Goal: Find specific page/section: Find specific page/section

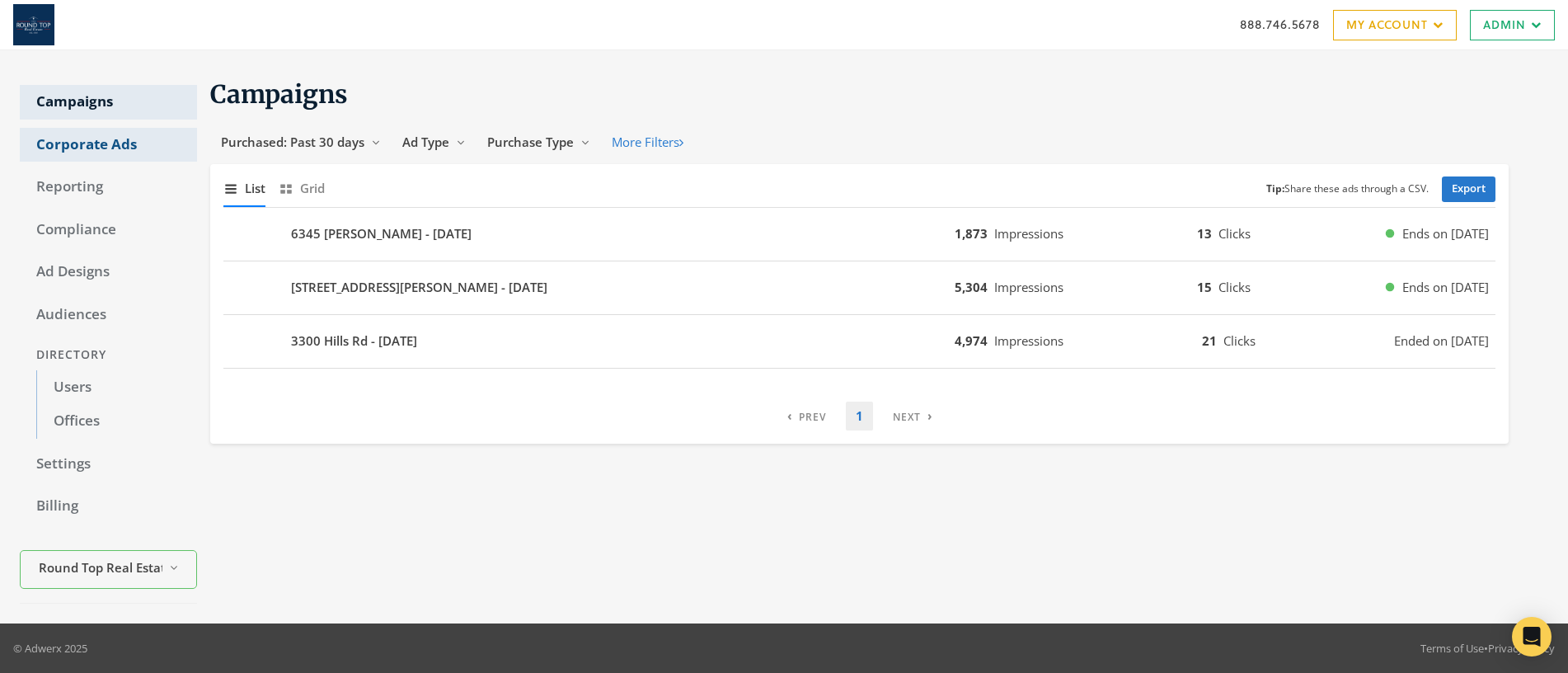
click at [85, 145] on link "Corporate Ads" at bounding box center [108, 145] width 177 height 34
click at [104, 142] on link "Corporate Ads" at bounding box center [108, 145] width 177 height 34
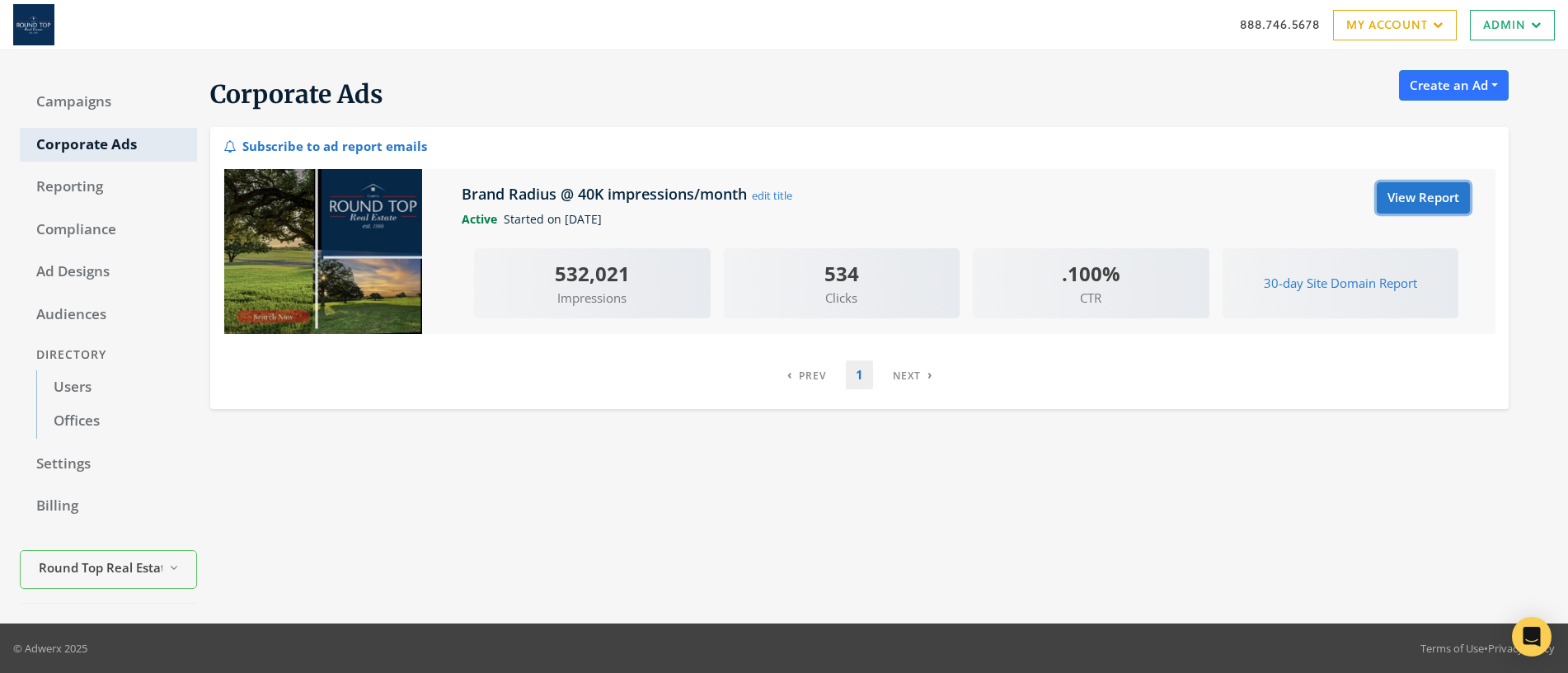
click at [1419, 203] on link "View Report" at bounding box center [1423, 197] width 93 height 31
click at [78, 99] on link "Campaigns" at bounding box center [108, 101] width 177 height 34
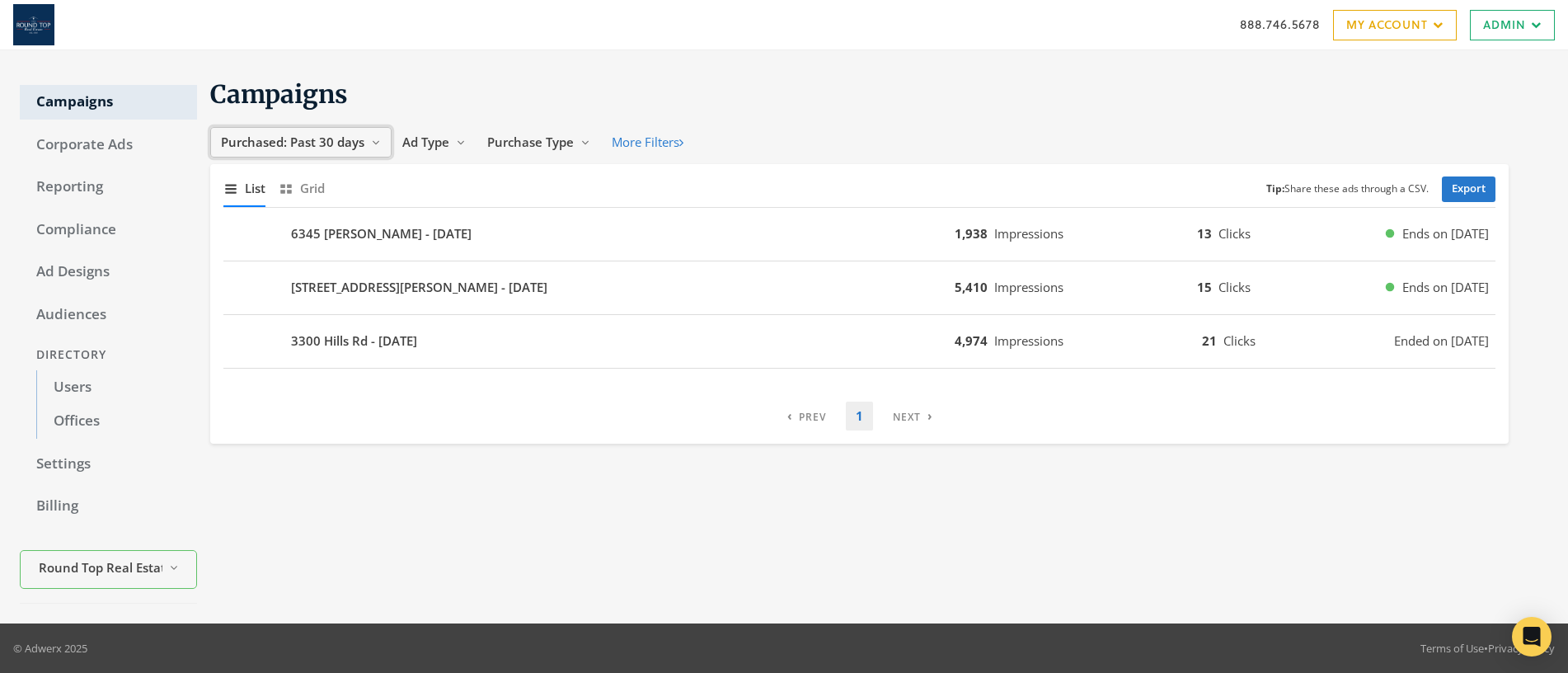
click at [291, 142] on span "Purchased: Past 30 days" at bounding box center [293, 142] width 143 height 17
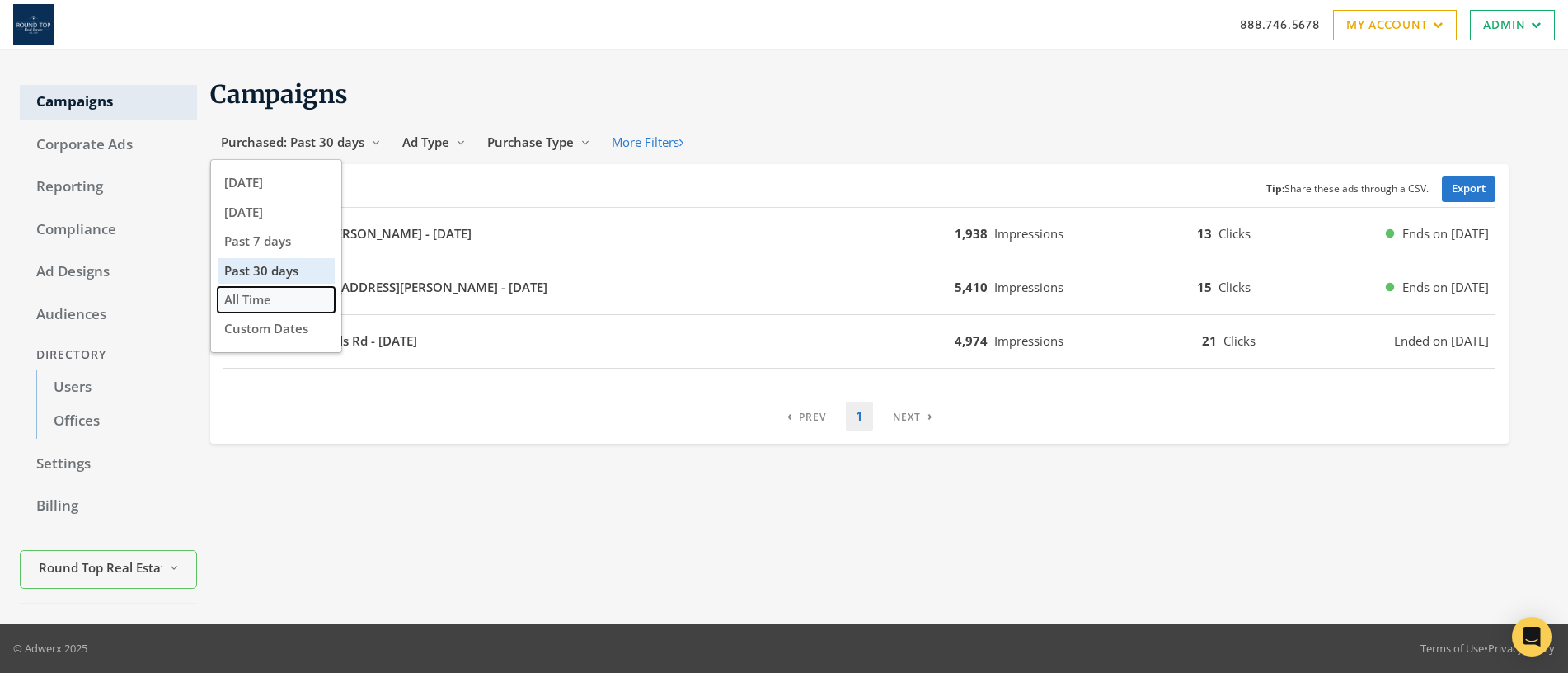
click at [283, 296] on button "All Time" at bounding box center [276, 300] width 117 height 26
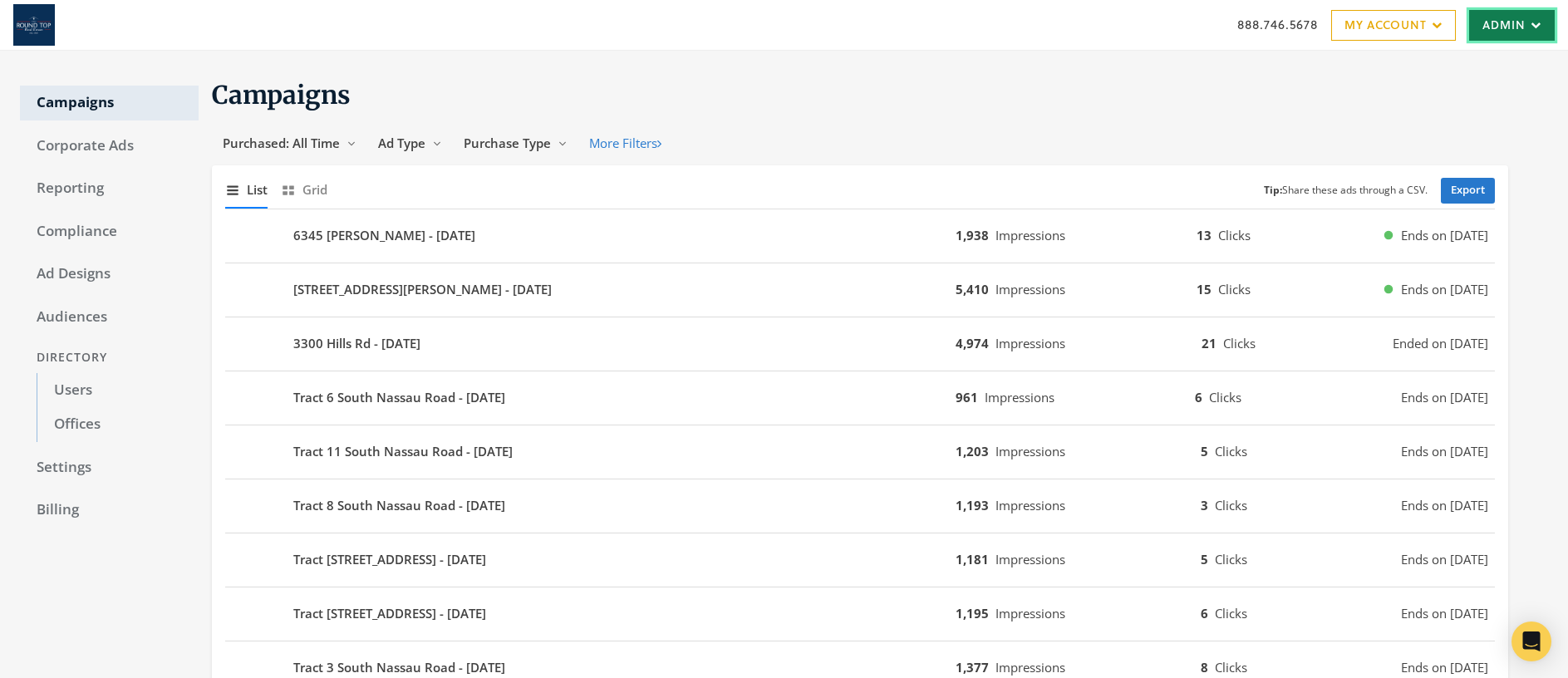
click at [1519, 31] on link "Admin" at bounding box center [1511, 25] width 85 height 31
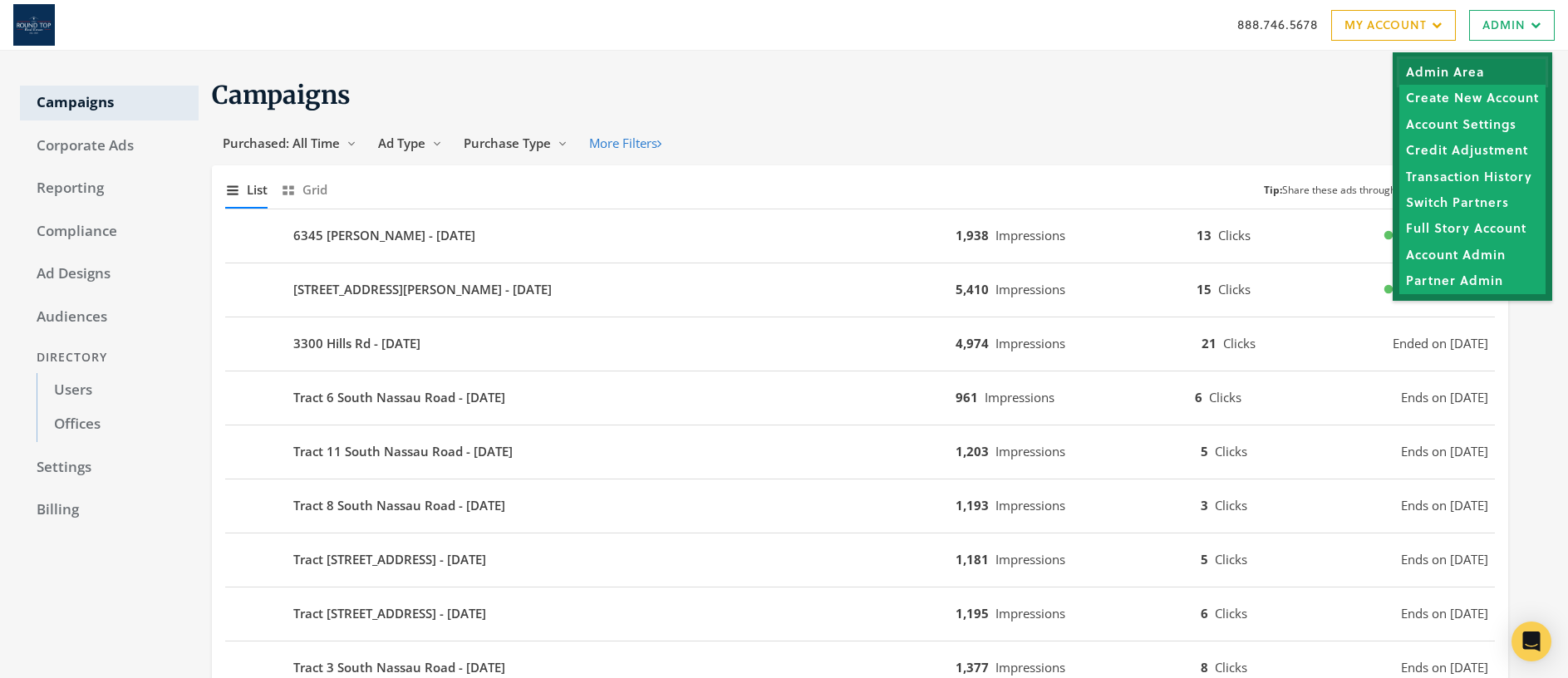
click at [1452, 71] on link "Admin Area" at bounding box center [1473, 72] width 146 height 26
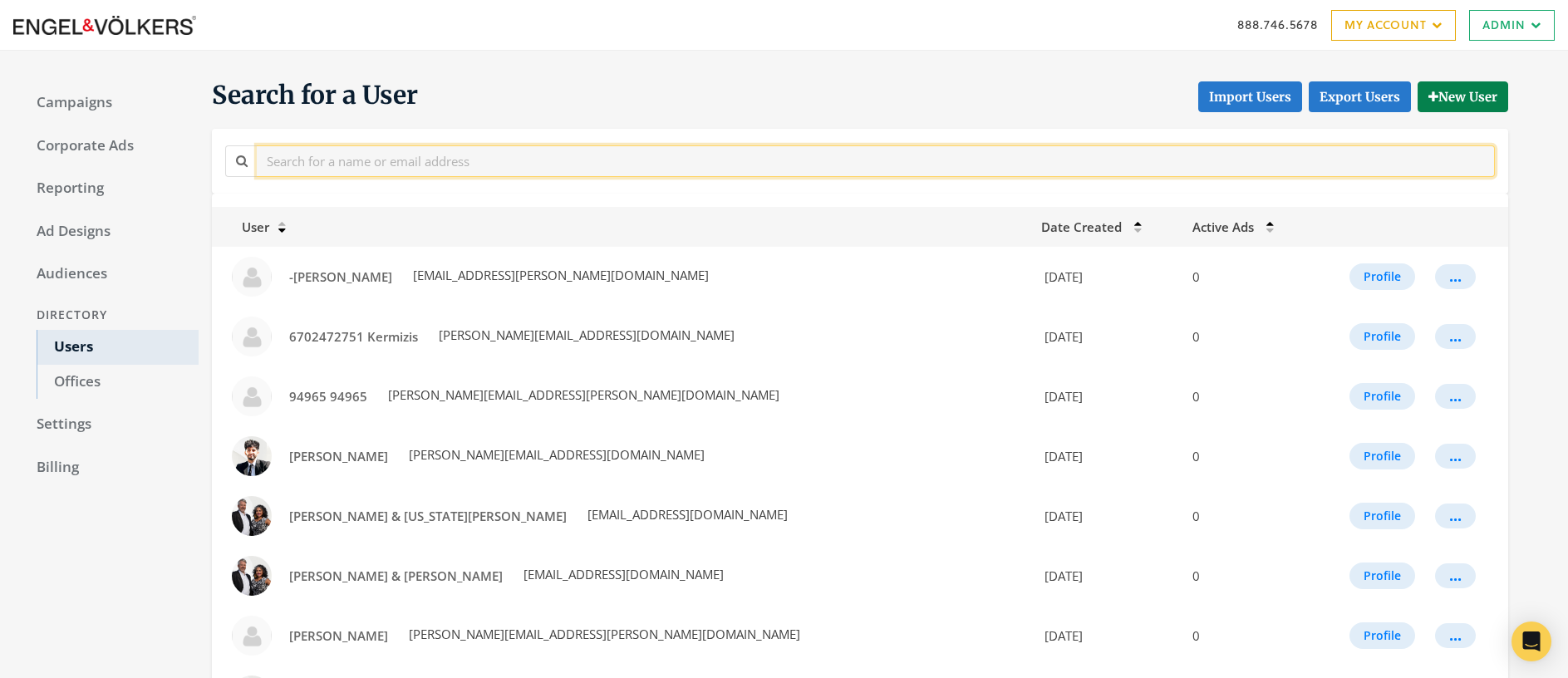
click at [735, 158] on input "text" at bounding box center [875, 160] width 1238 height 31
type input "herron"
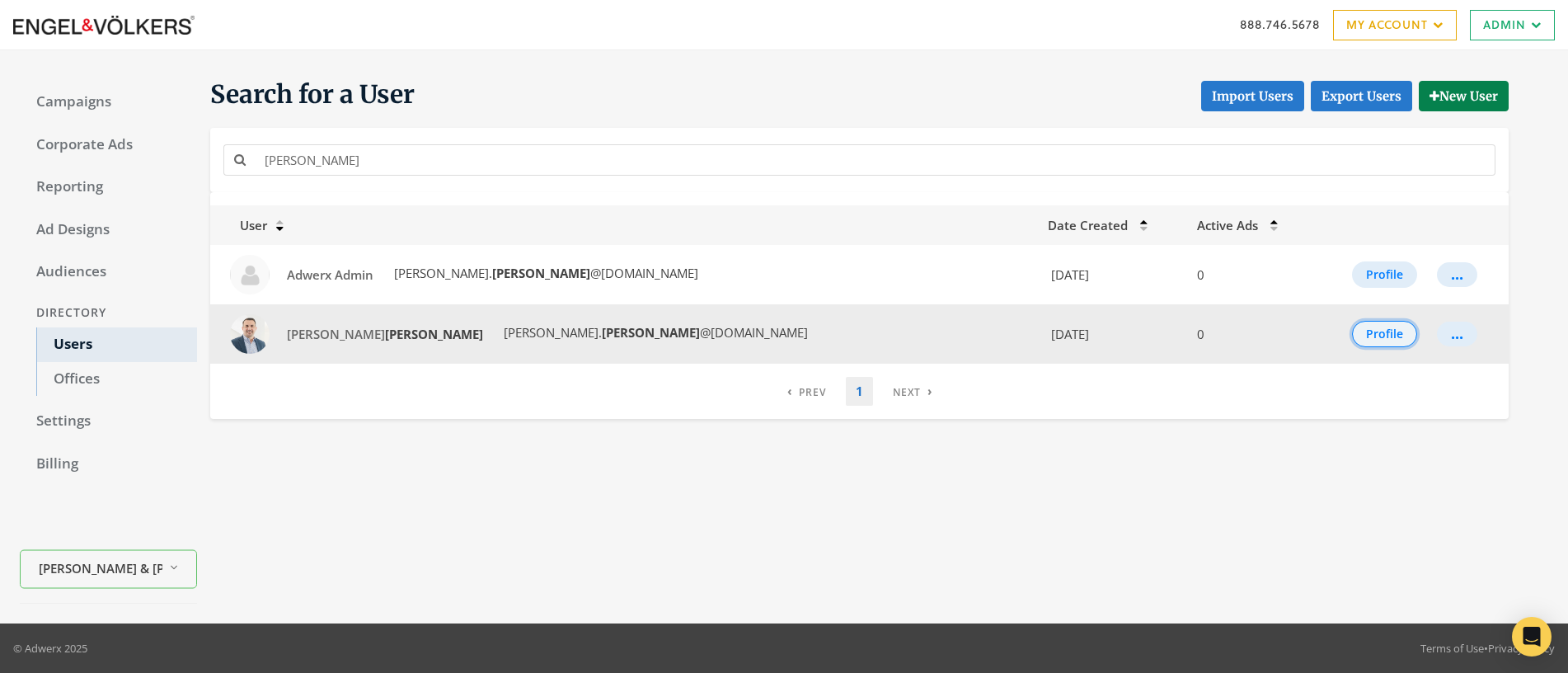
click at [1353, 336] on button "Profile" at bounding box center [1385, 334] width 65 height 26
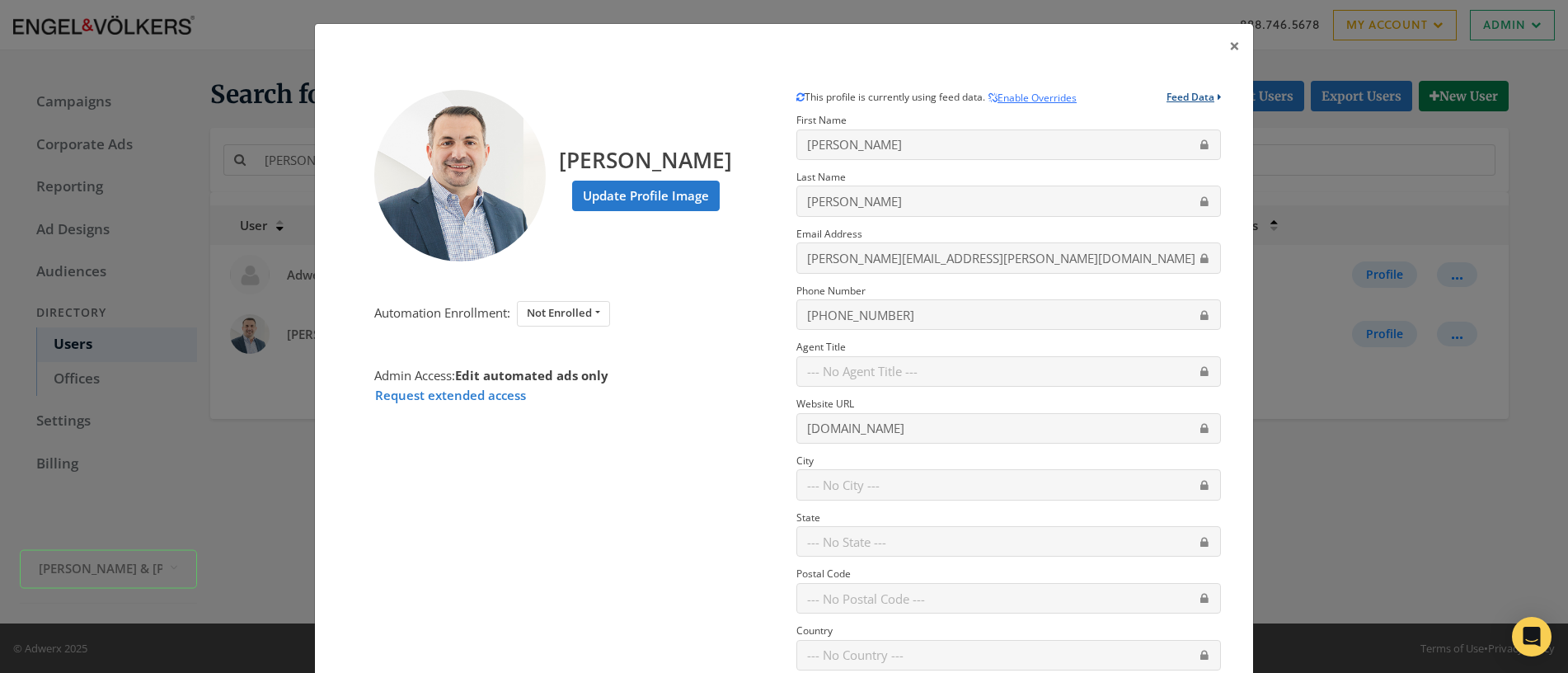
click at [1187, 95] on button "Feed Data" at bounding box center [1194, 100] width 55 height 20
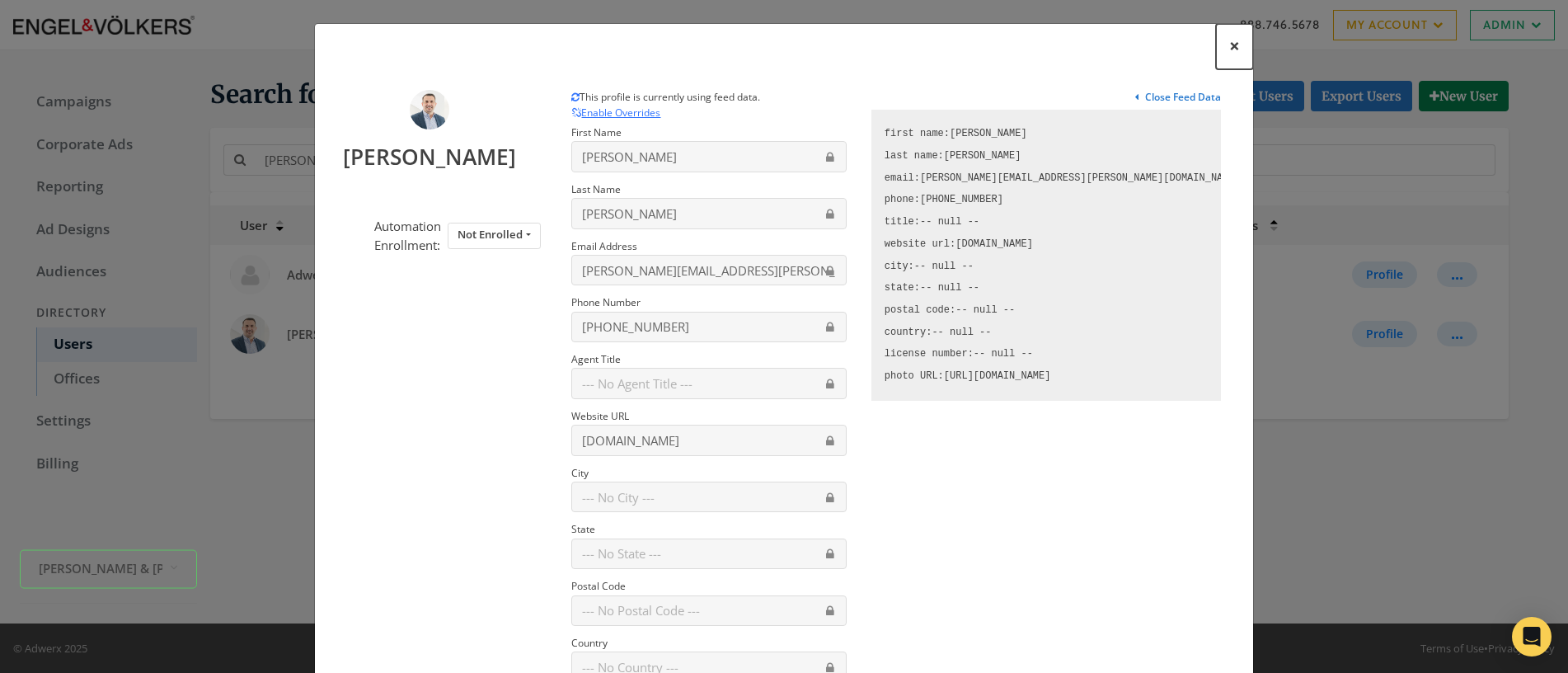
click at [1229, 50] on span "×" at bounding box center [1235, 46] width 11 height 26
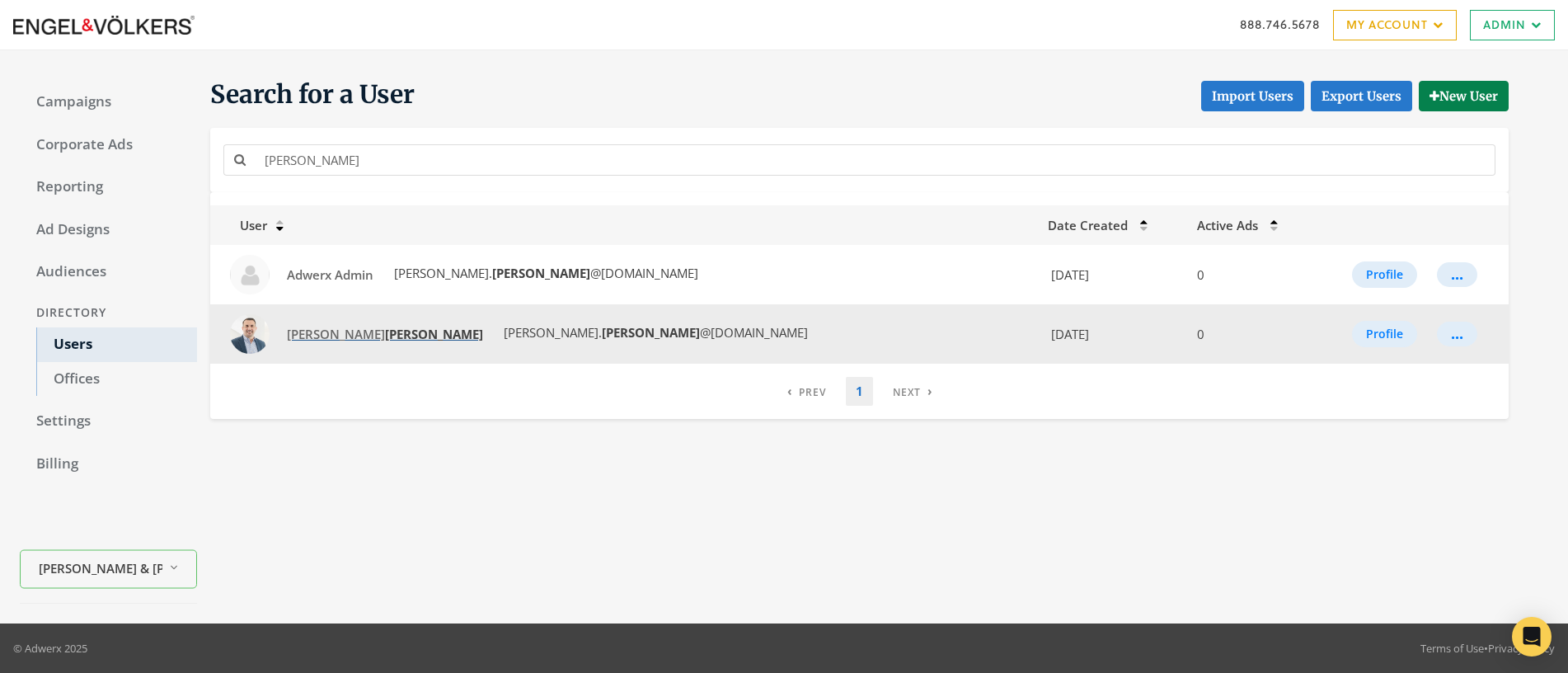
click at [385, 338] on strong "[PERSON_NAME]" at bounding box center [435, 335] width 98 height 17
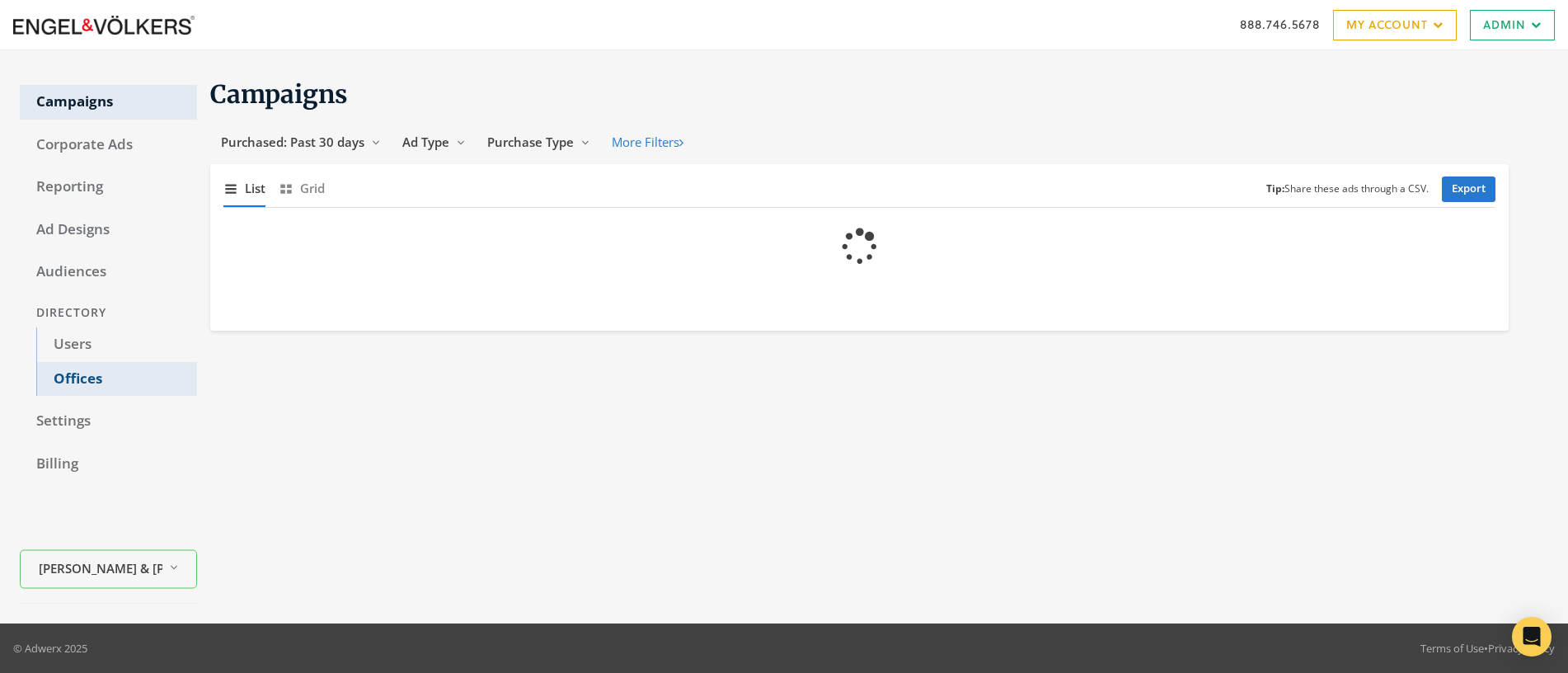
click at [81, 370] on link "Offices" at bounding box center [116, 379] width 161 height 34
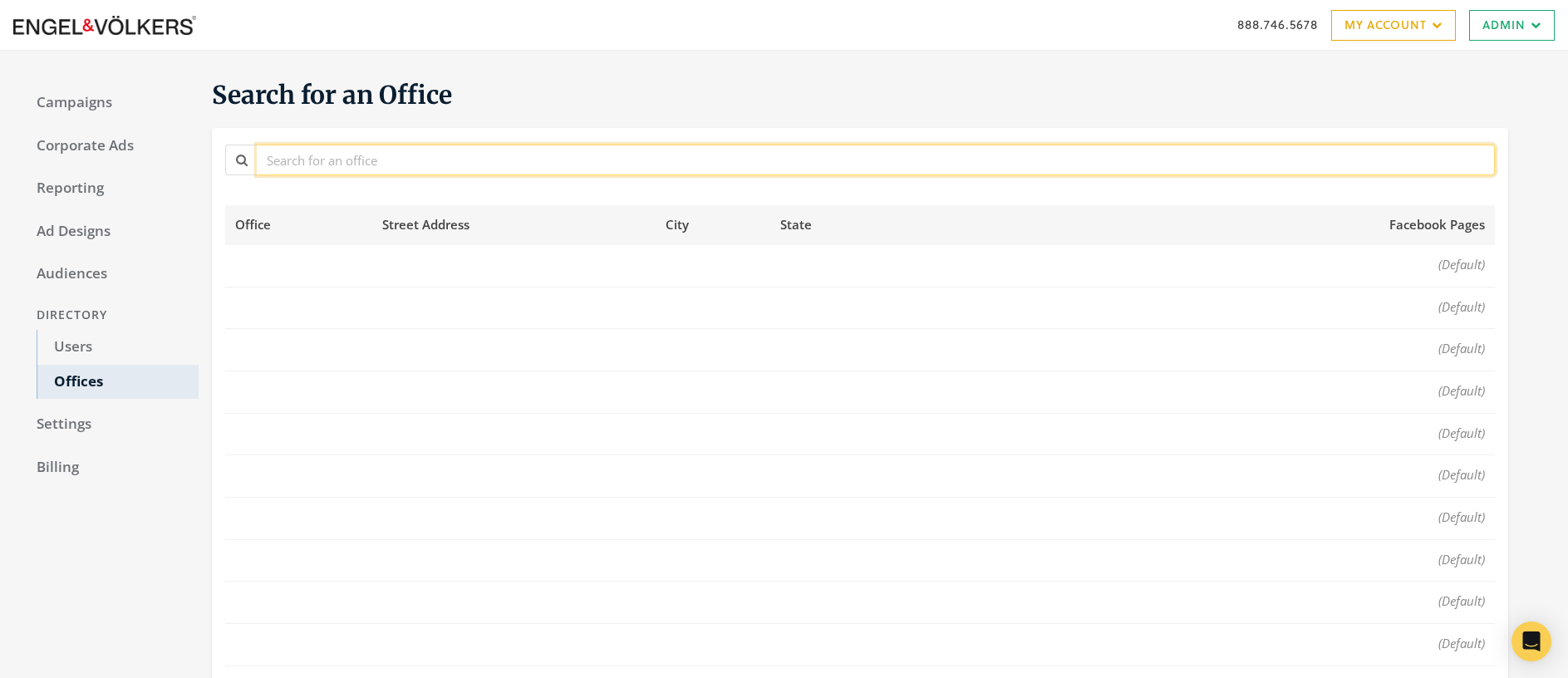
click at [323, 163] on input "text" at bounding box center [875, 159] width 1238 height 31
type input "[GEOGRAPHIC_DATA]"
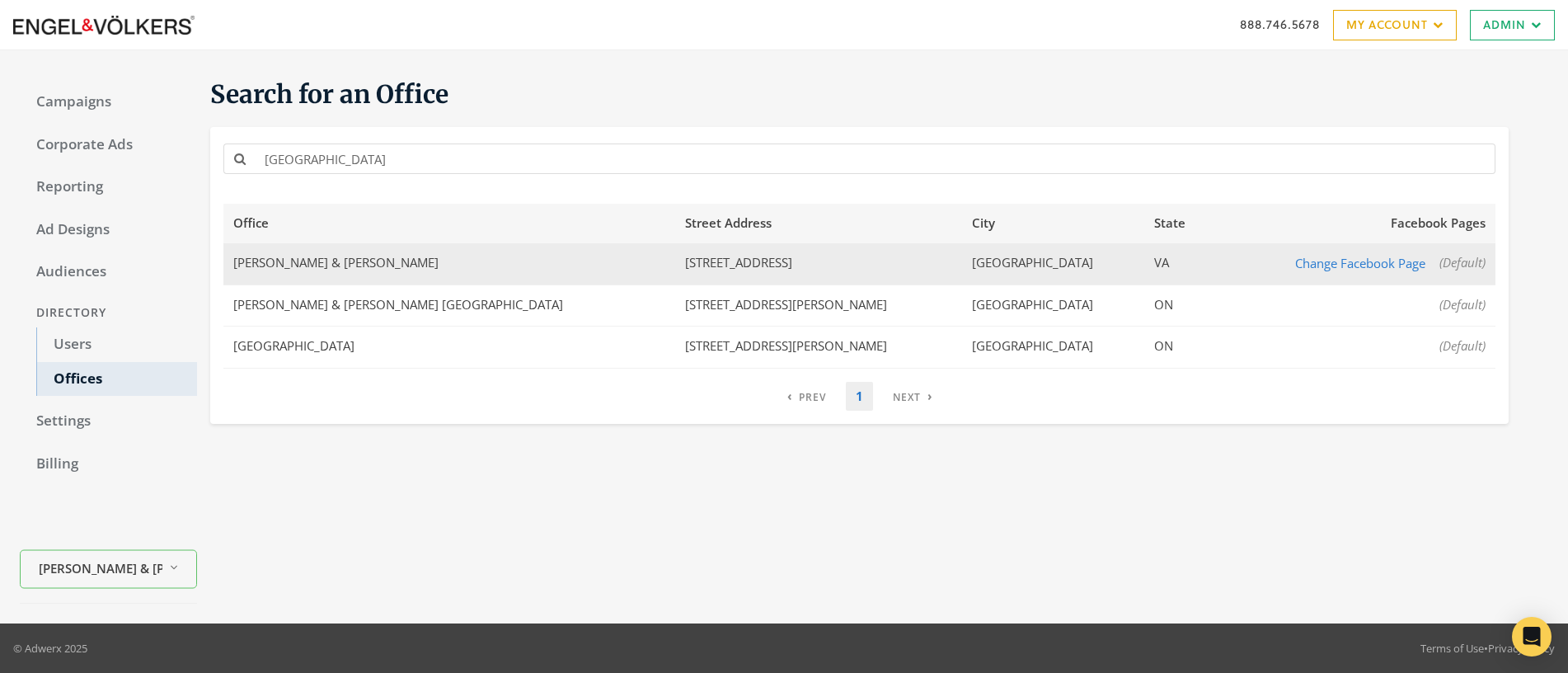
click at [293, 267] on td "[PERSON_NAME] & [PERSON_NAME]" at bounding box center [450, 264] width 451 height 41
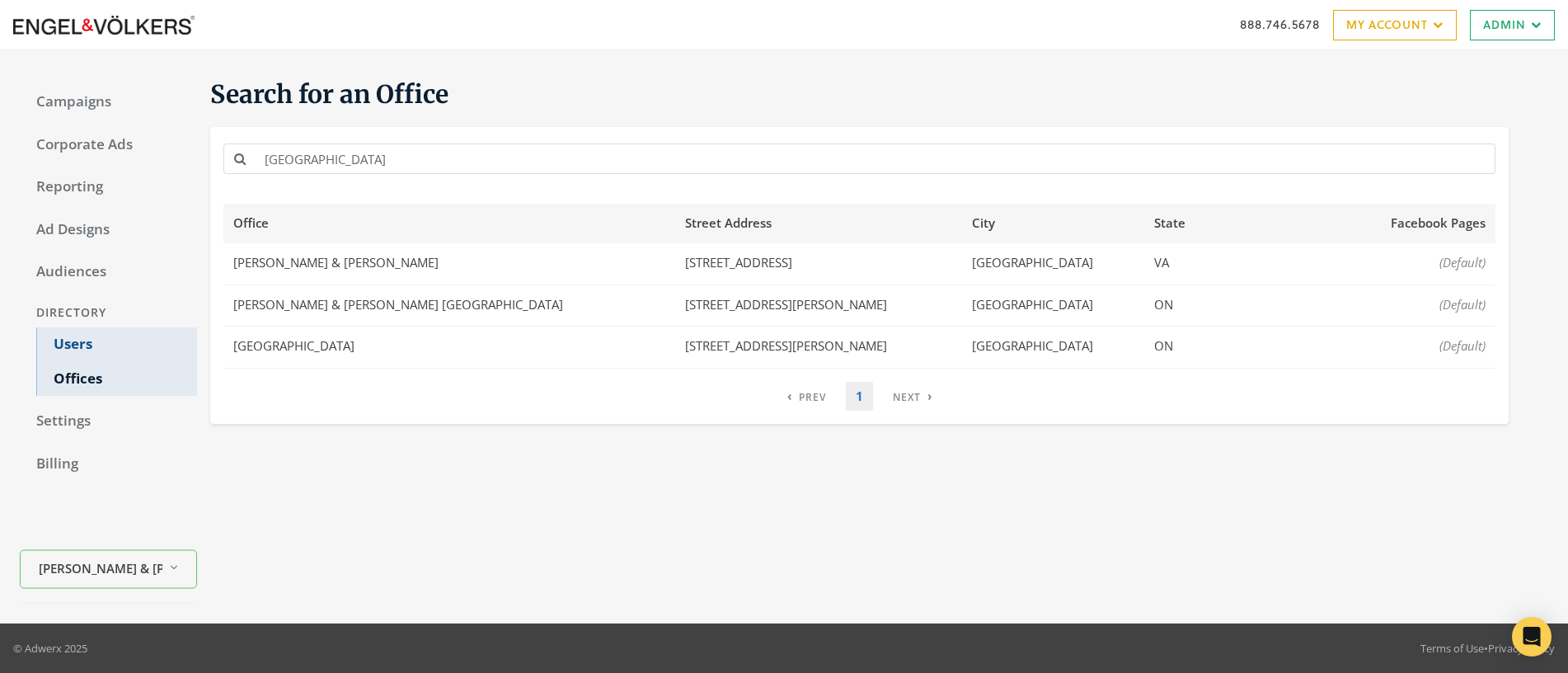
click at [77, 347] on link "Users" at bounding box center [116, 344] width 161 height 34
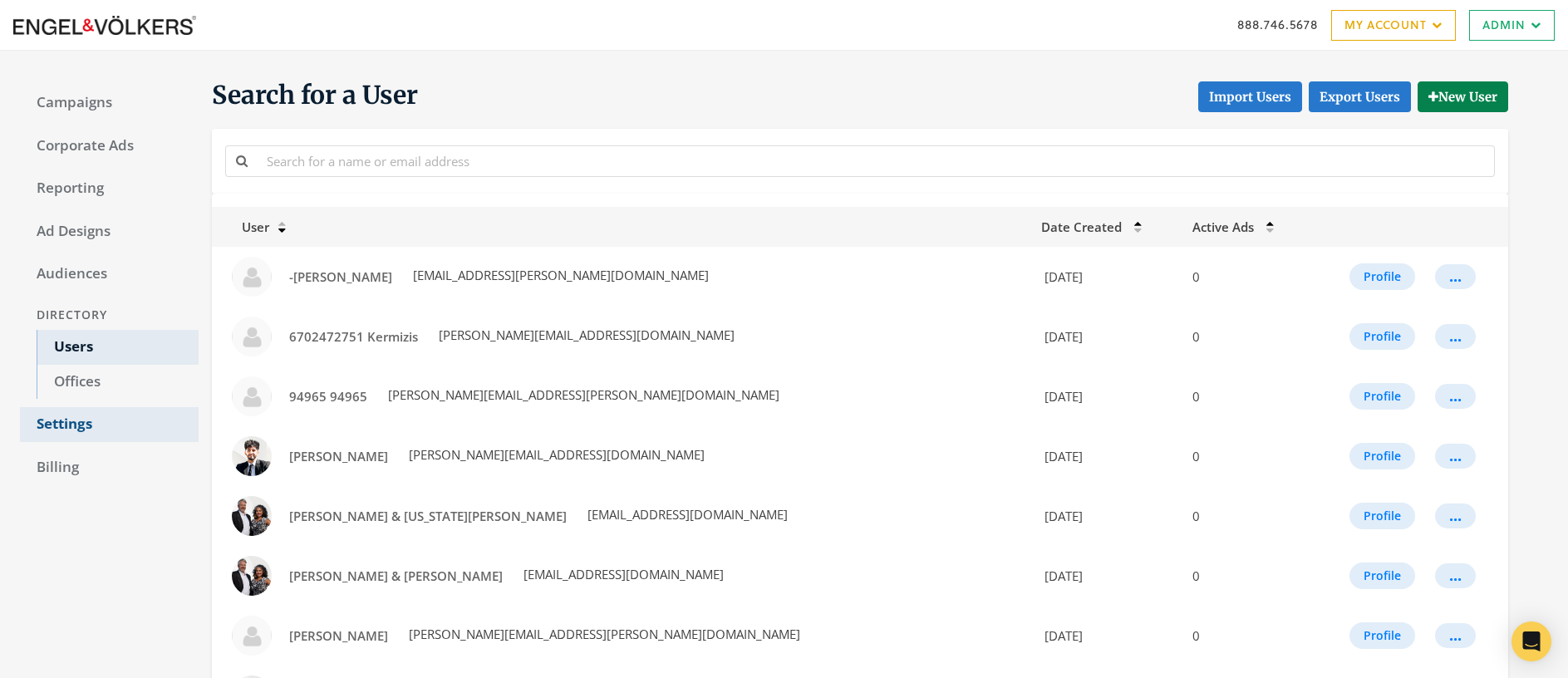
click at [73, 433] on link "Settings" at bounding box center [109, 424] width 179 height 35
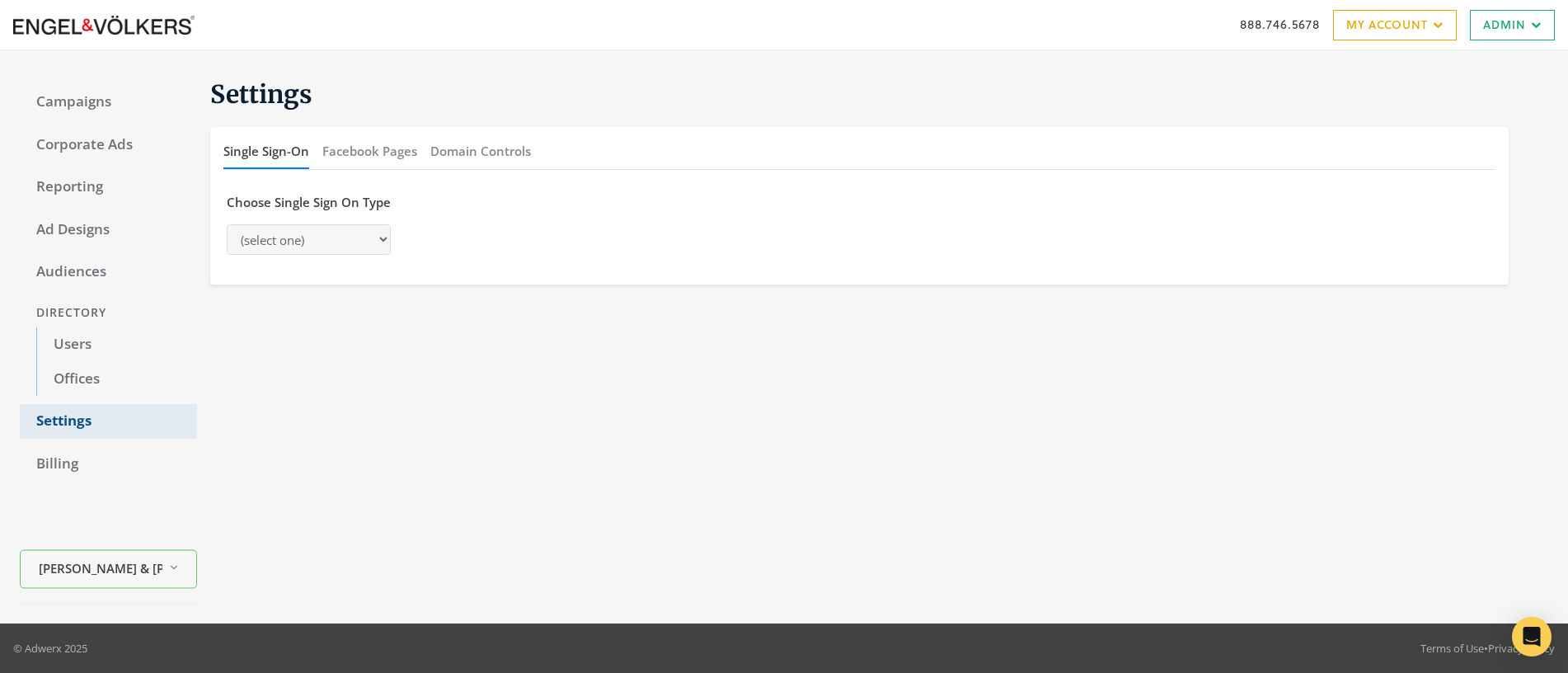
select select "adwerx"
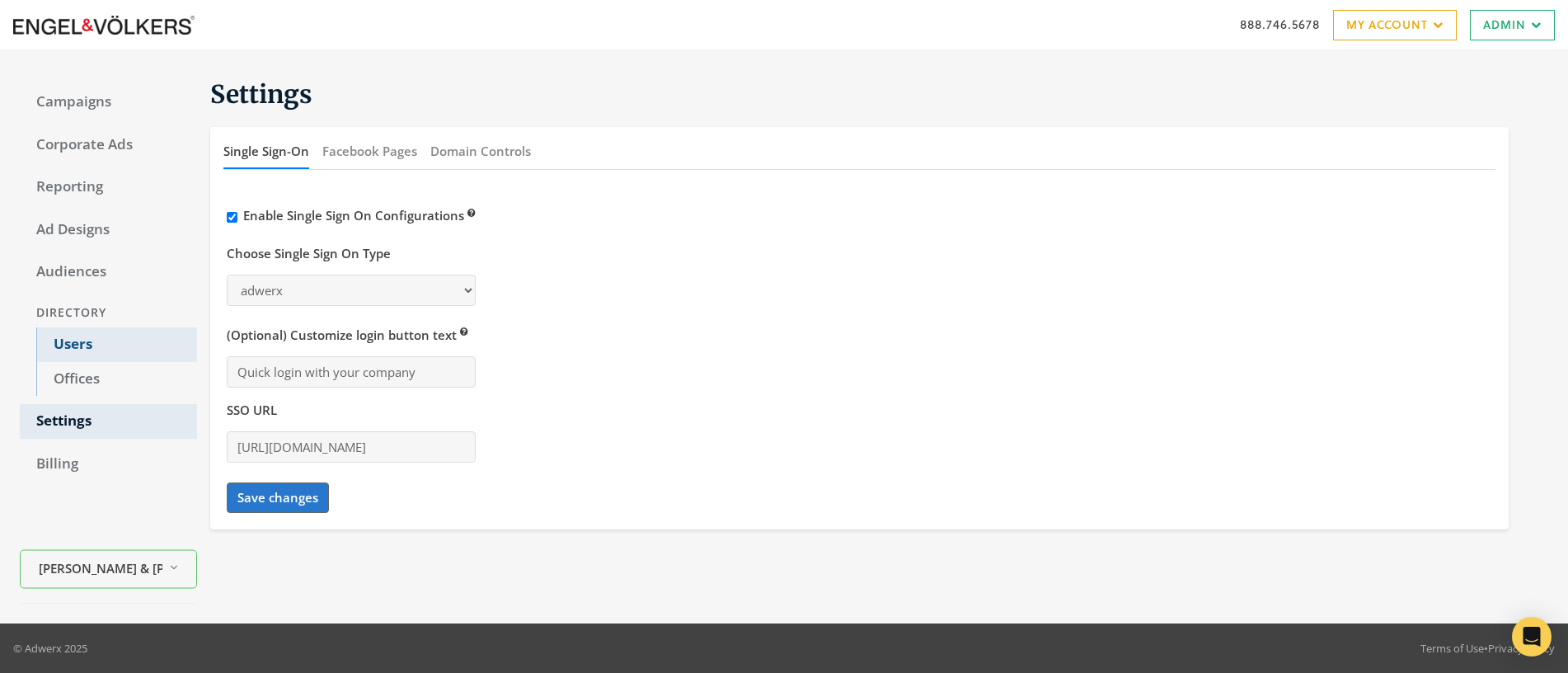
click at [80, 343] on link "Users" at bounding box center [116, 344] width 161 height 34
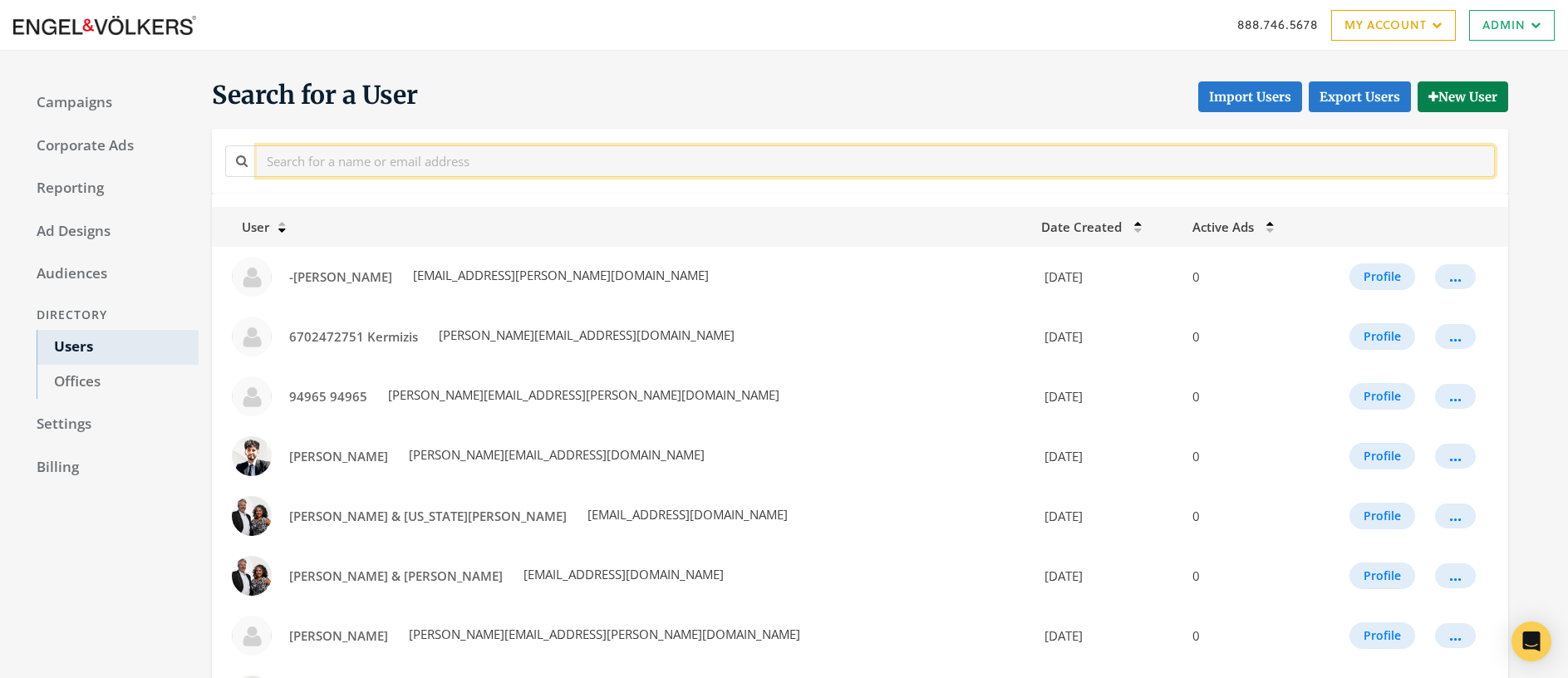
click at [536, 159] on input "text" at bounding box center [875, 160] width 1238 height 31
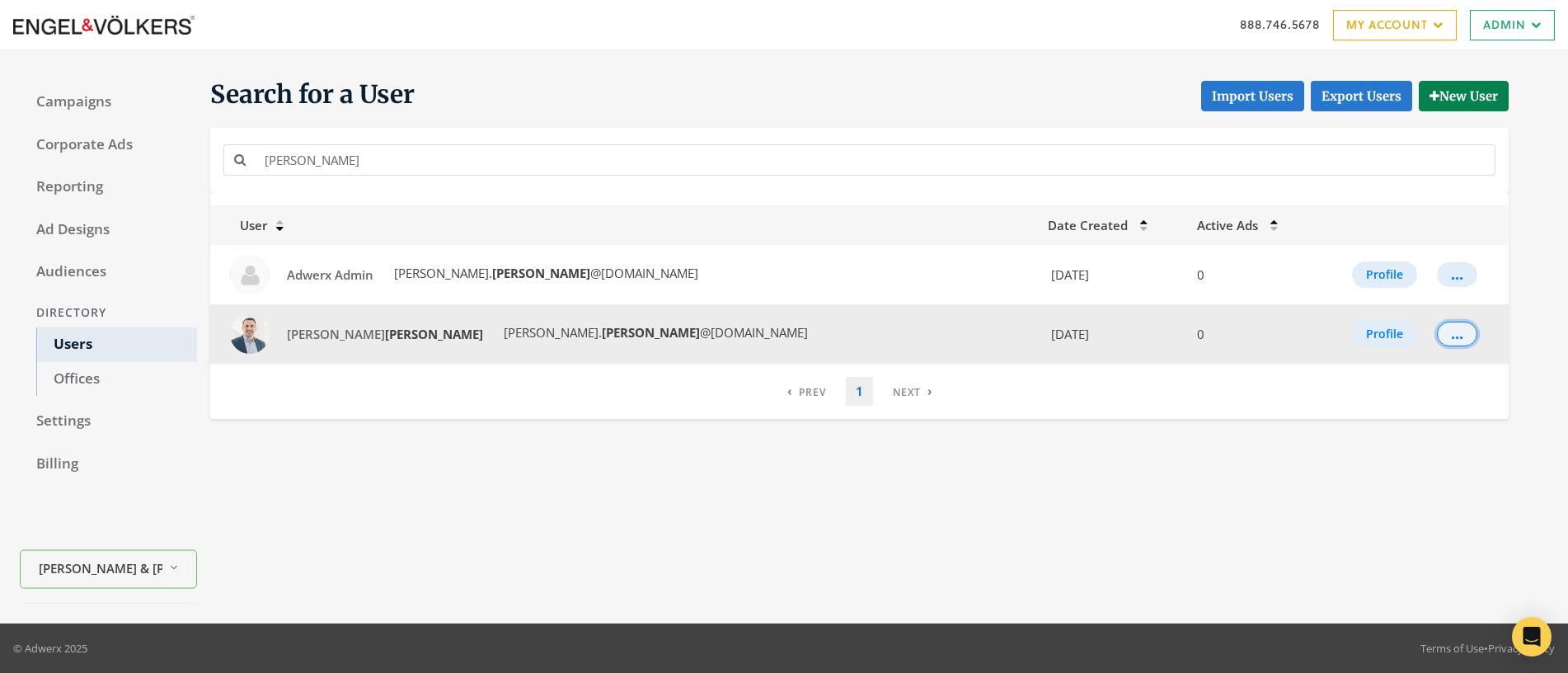
click at [1451, 335] on div "..." at bounding box center [1457, 335] width 12 height 2
click at [1371, 331] on button "Profile" at bounding box center [1385, 334] width 65 height 26
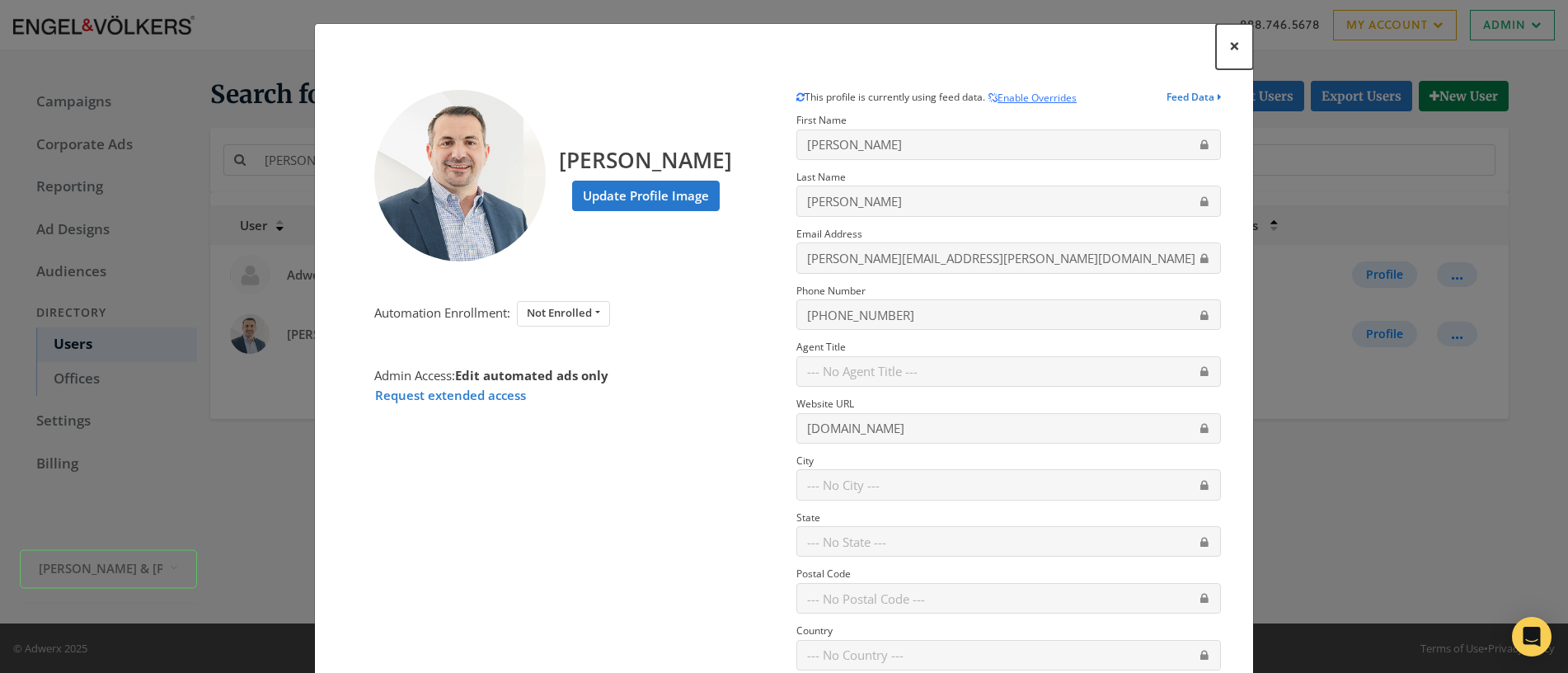
click at [1233, 46] on span "×" at bounding box center [1235, 46] width 11 height 26
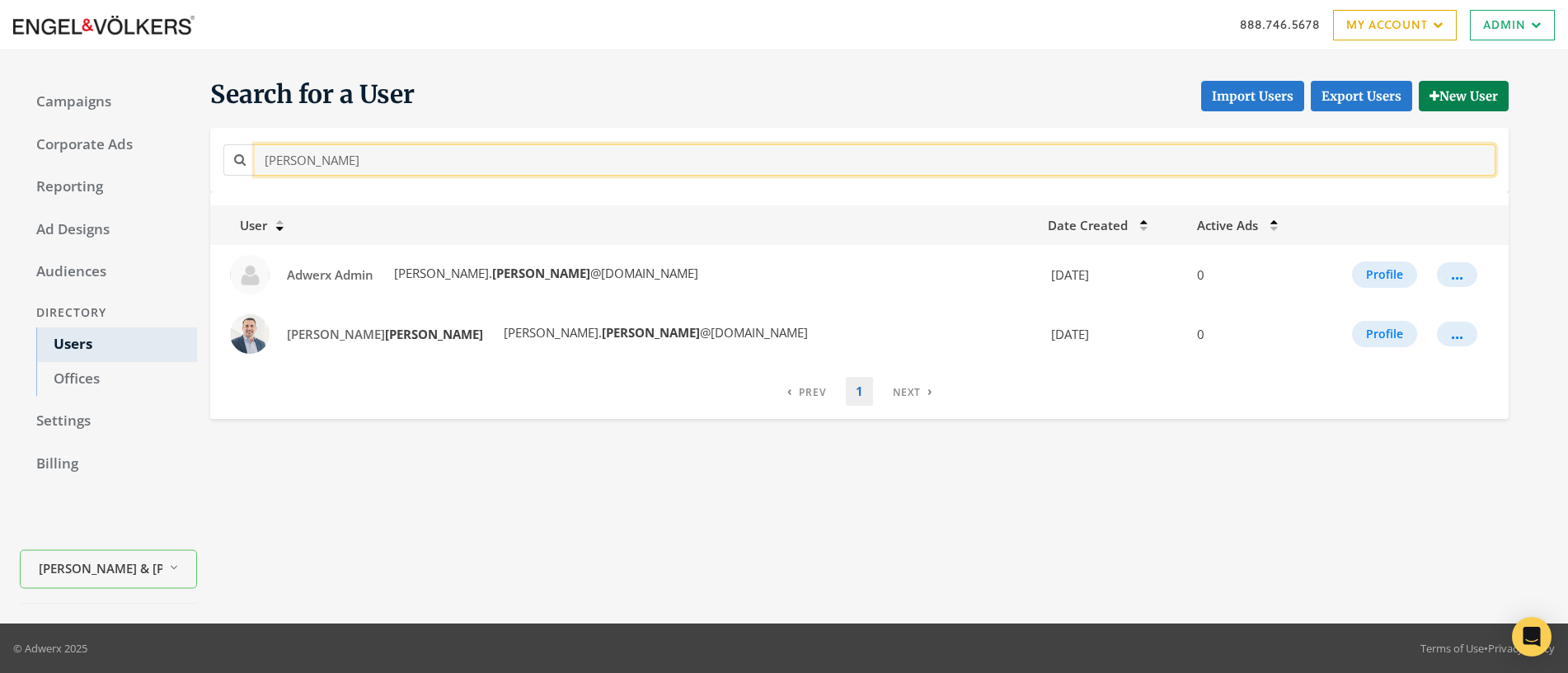
click at [675, 159] on input "[PERSON_NAME]" at bounding box center [875, 159] width 1241 height 31
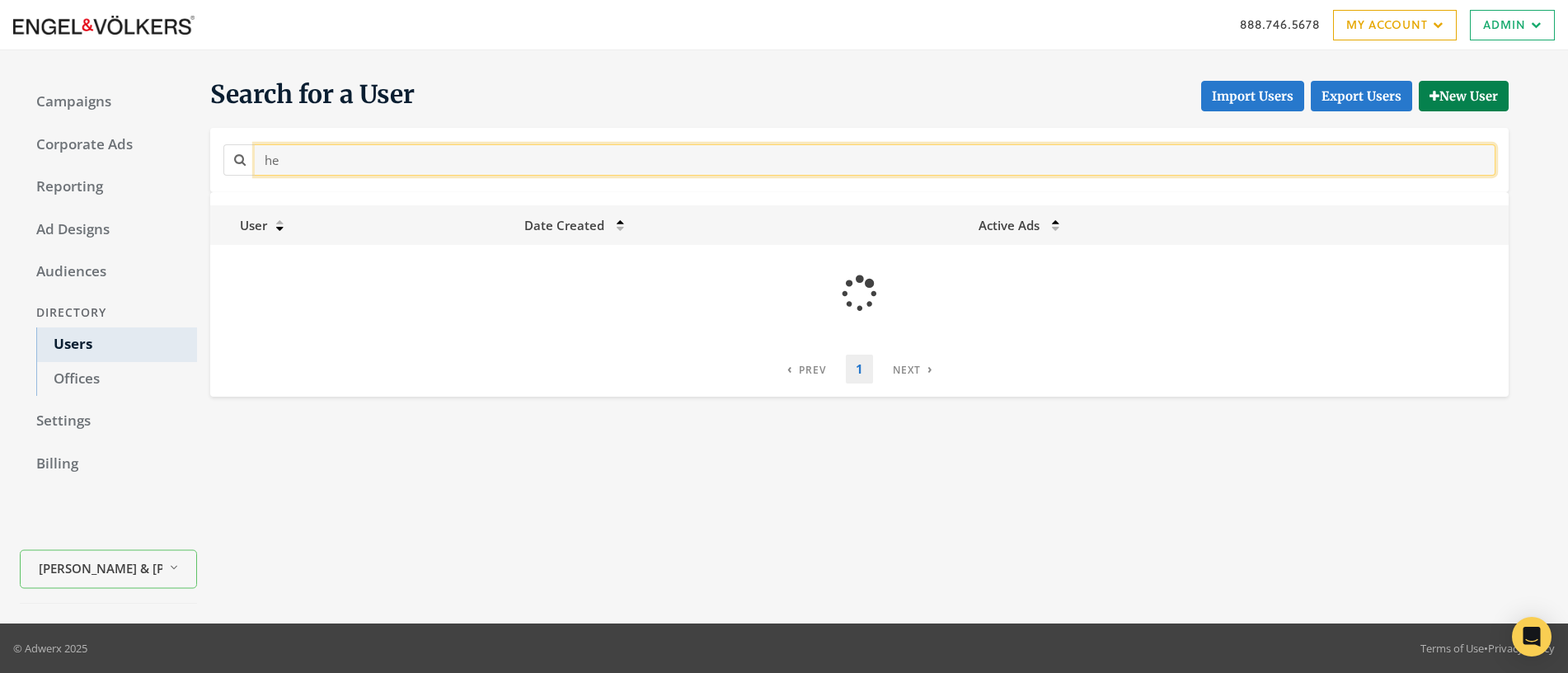
type input "h"
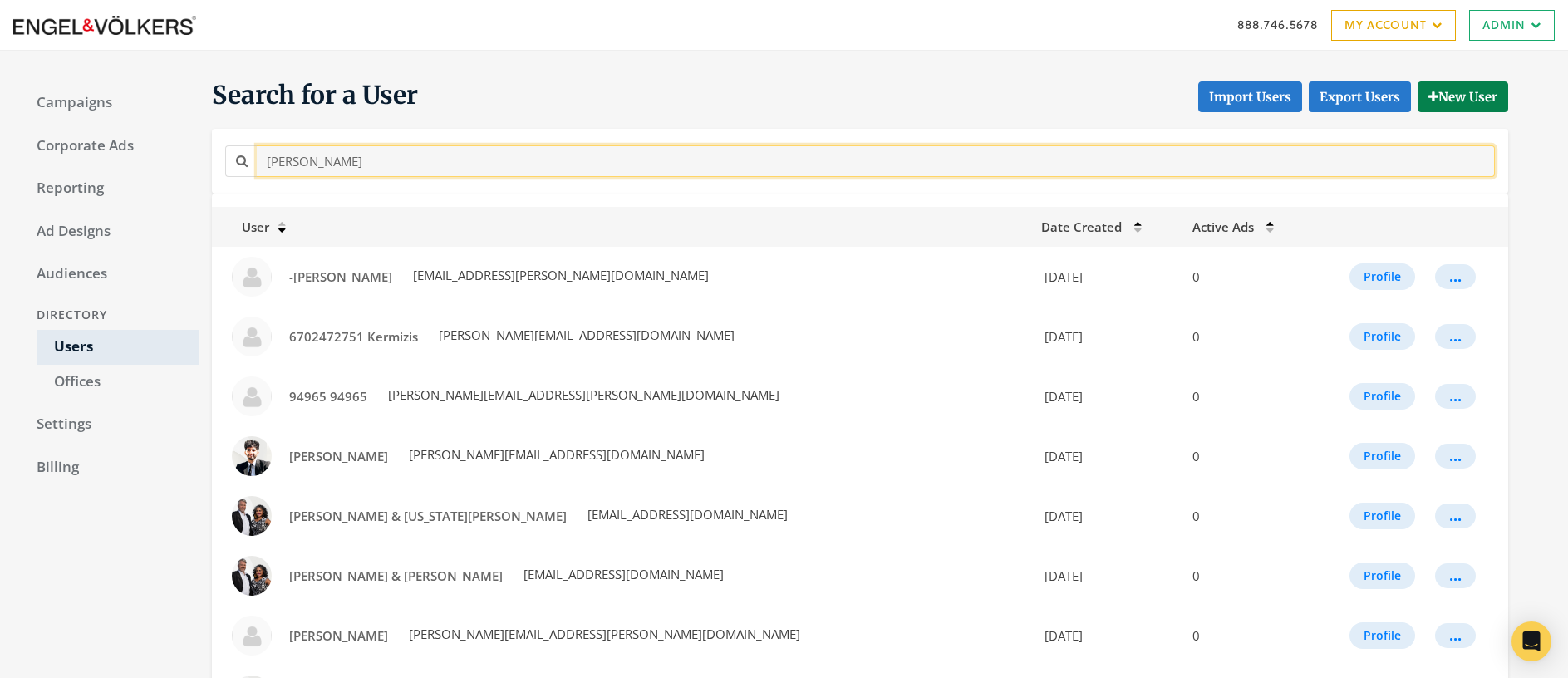
type input "[PERSON_NAME]"
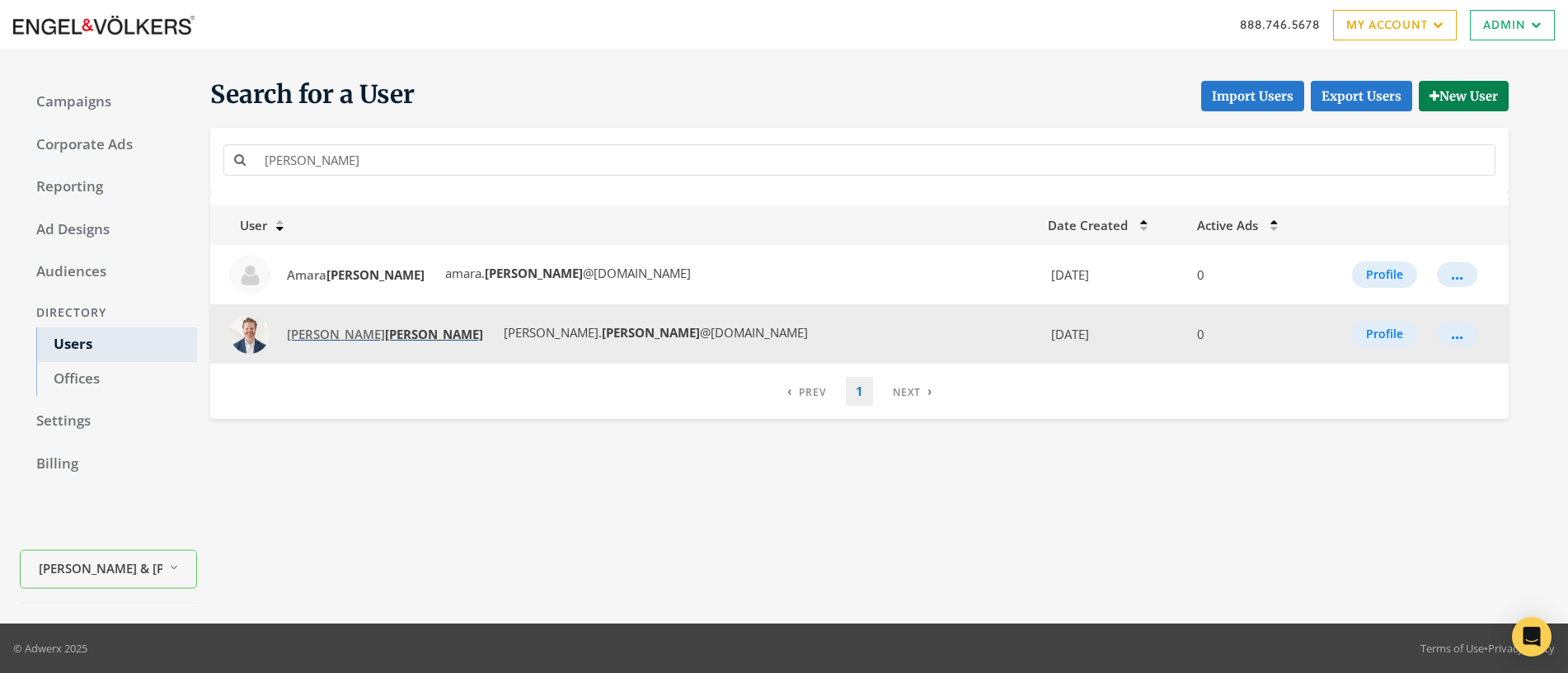
click at [307, 336] on span "[PERSON_NAME]" at bounding box center [385, 335] width 196 height 17
